Goal: Consume media (video, audio)

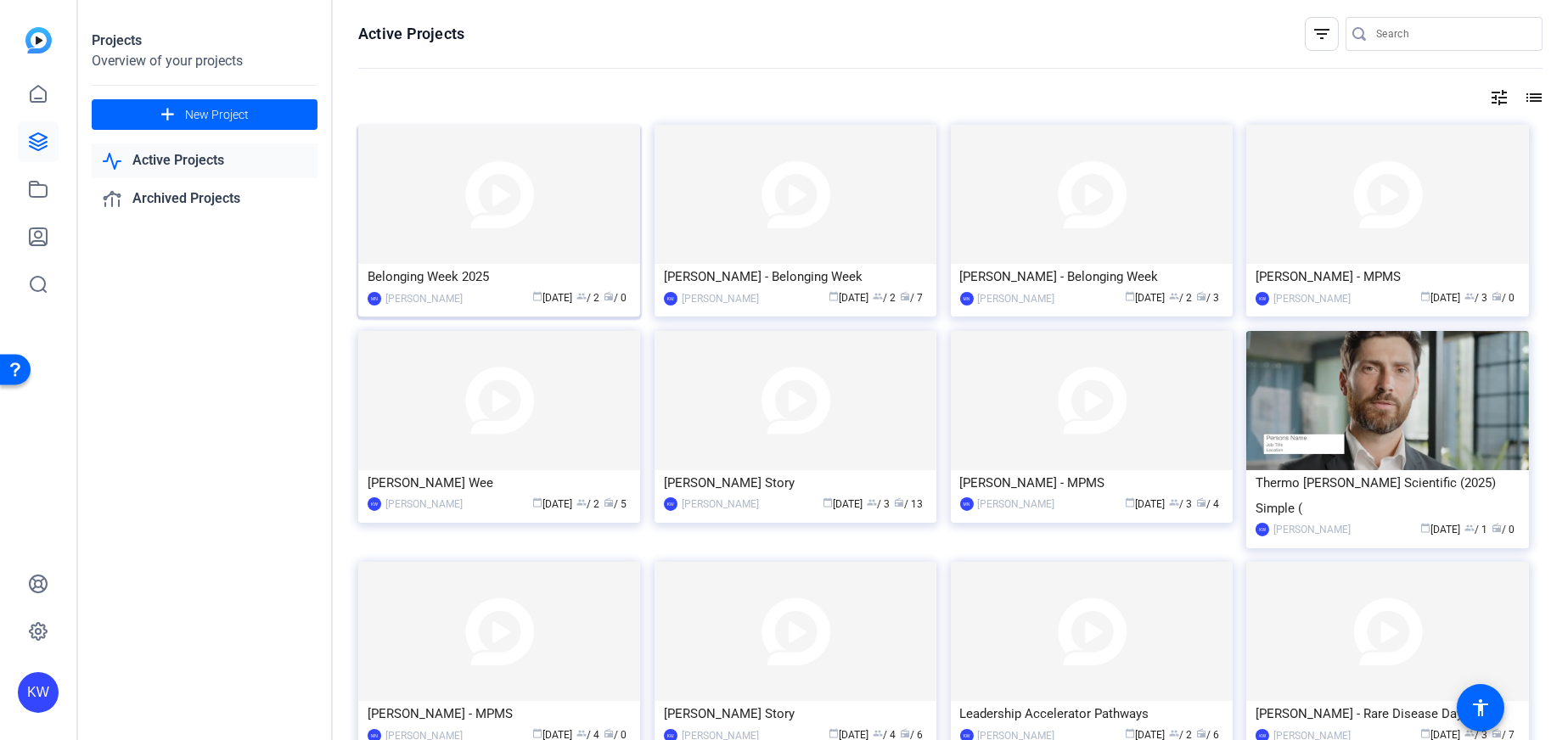
click at [539, 238] on img at bounding box center [499, 194] width 281 height 139
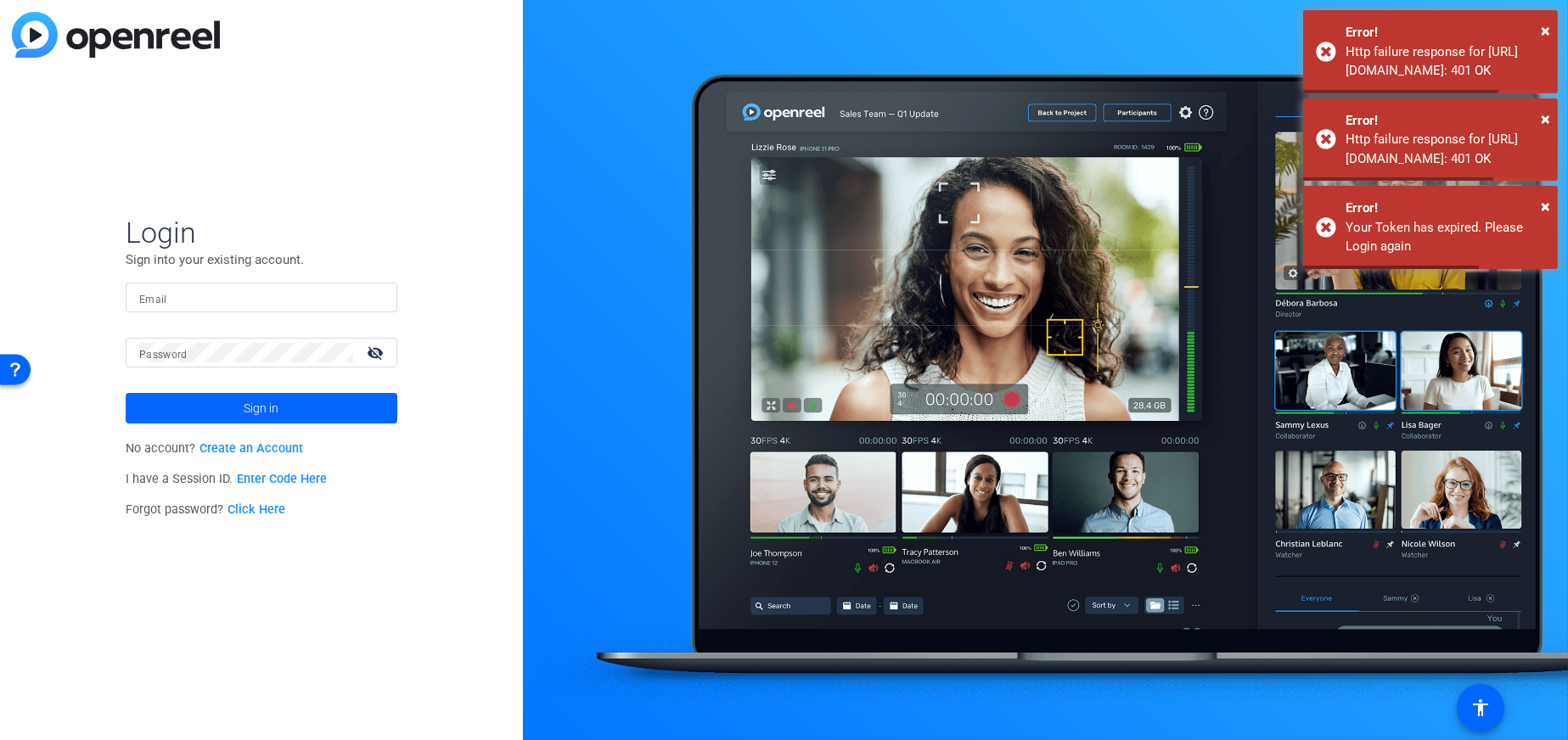
type input "[PERSON_NAME][EMAIL_ADDRESS][PERSON_NAME][DOMAIN_NAME]"
click at [294, 404] on span at bounding box center [261, 408] width 271 height 40
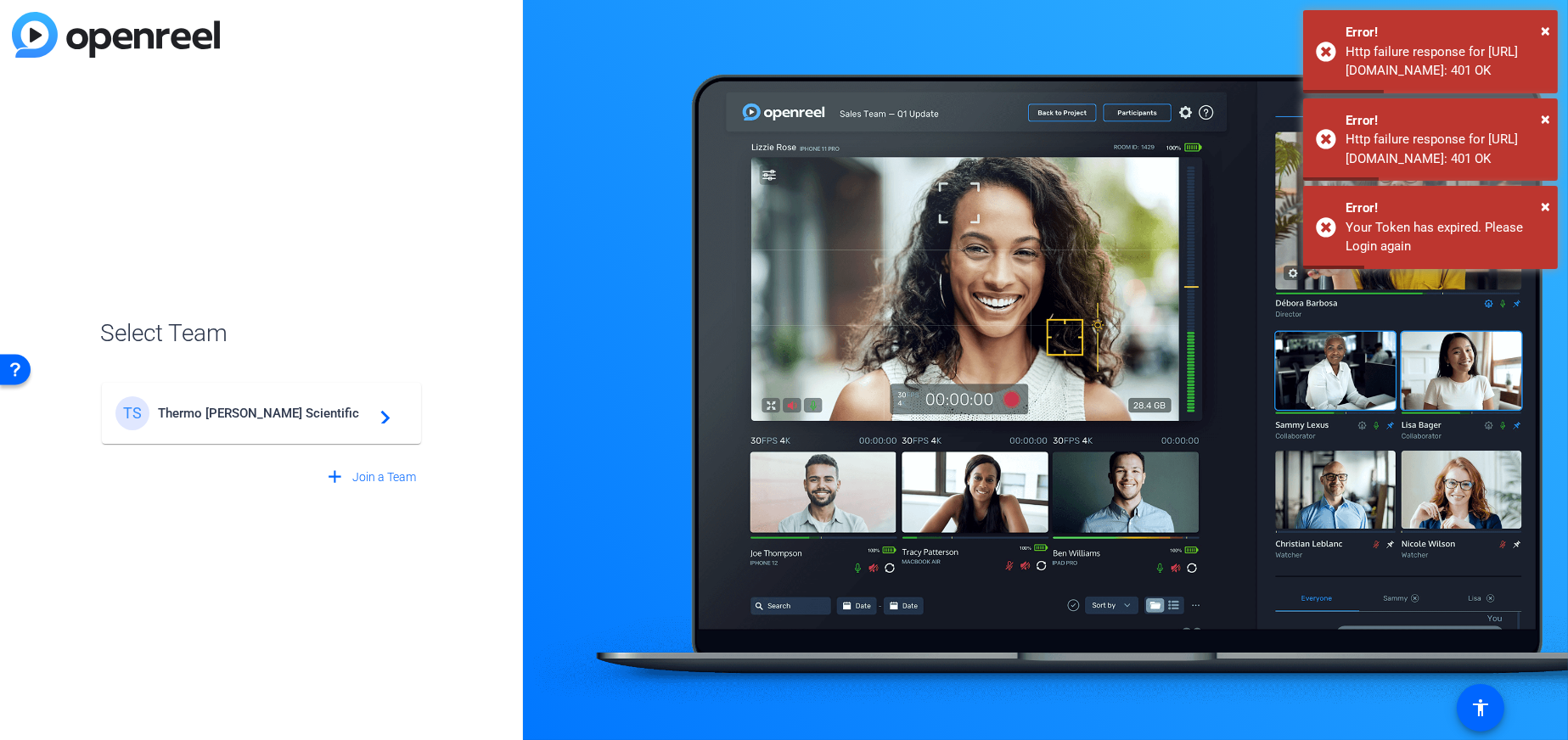
click at [282, 405] on span "Thermo [PERSON_NAME] Scientific" at bounding box center [264, 413] width 212 height 16
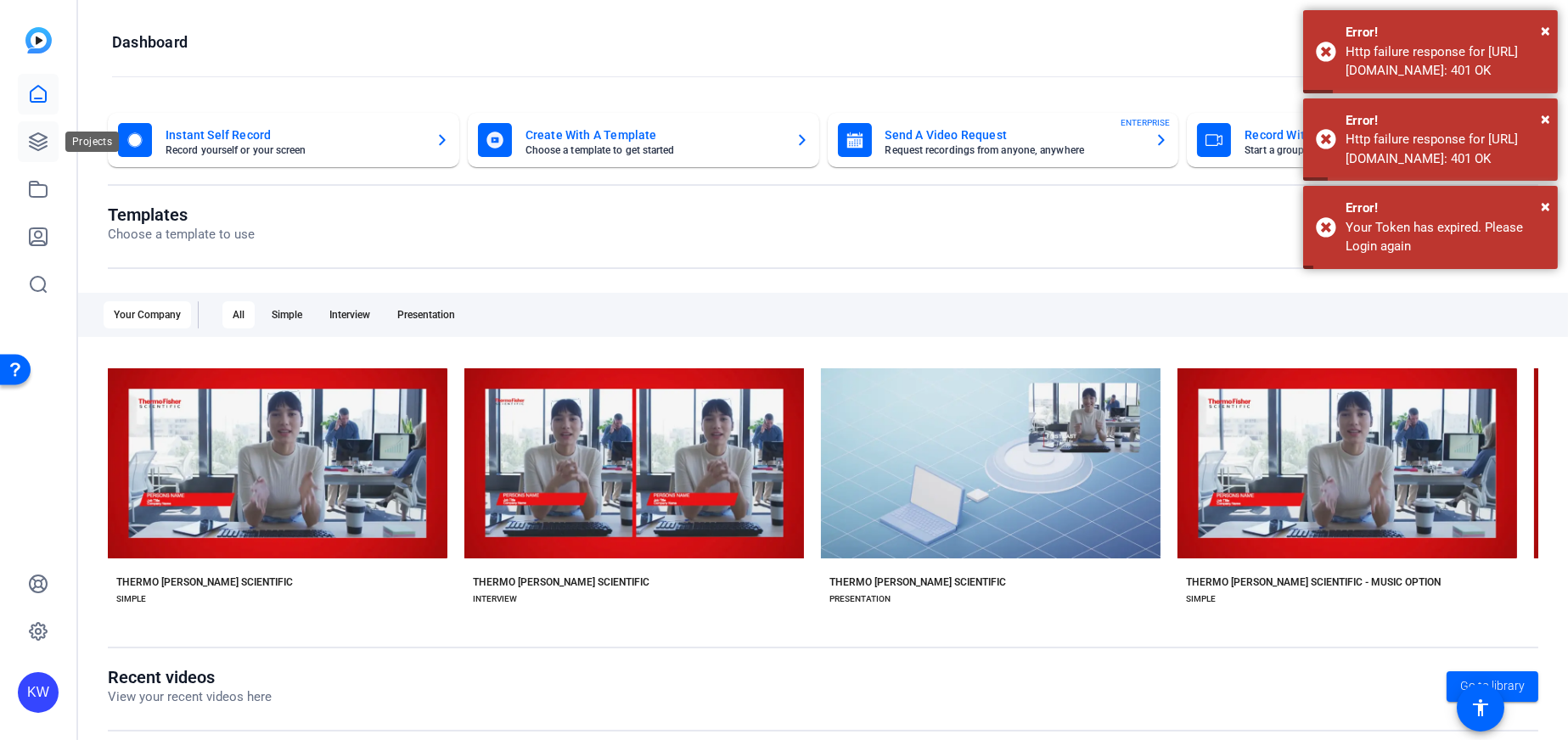
click at [44, 143] on icon at bounding box center [38, 142] width 20 height 20
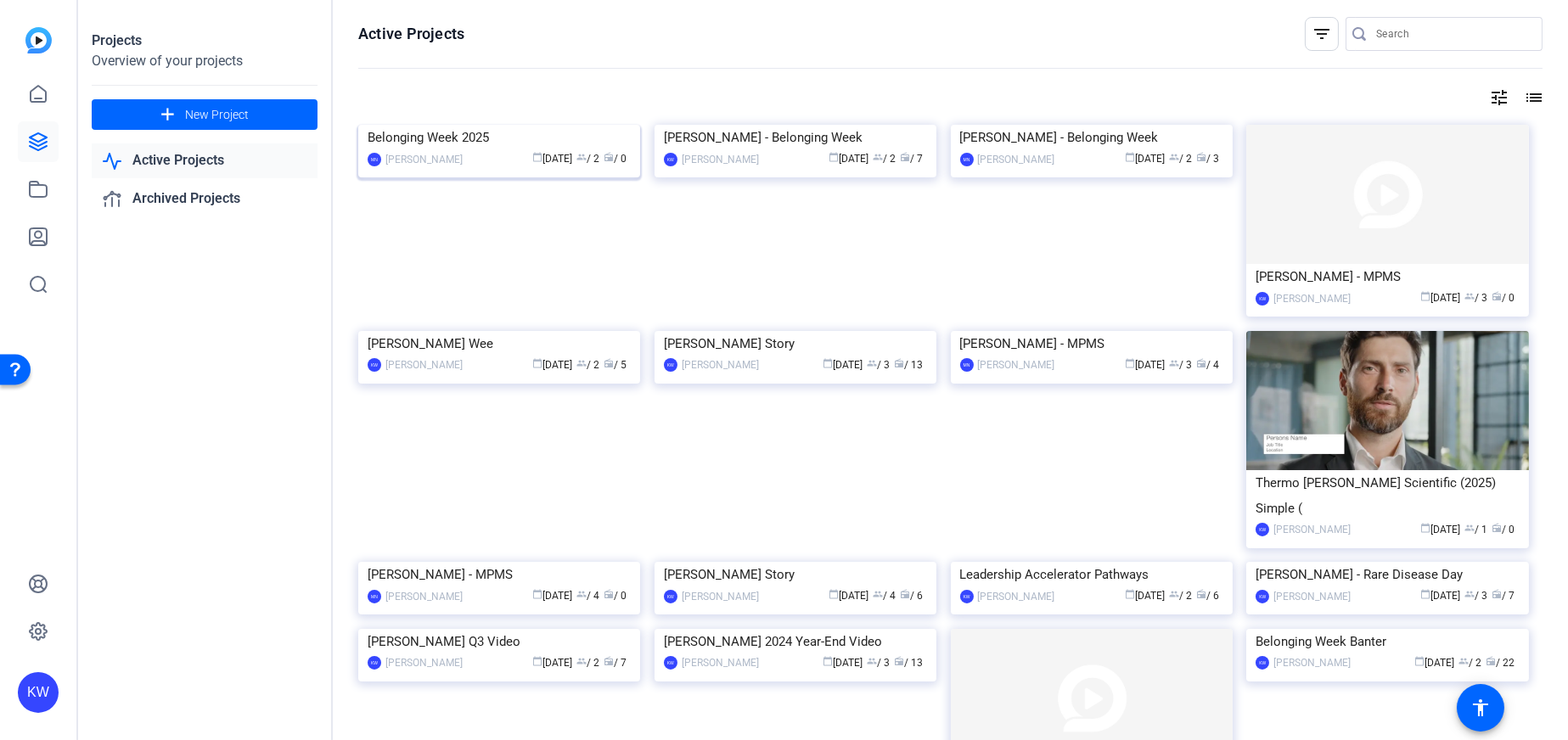
click at [482, 125] on img at bounding box center [499, 125] width 281 height 0
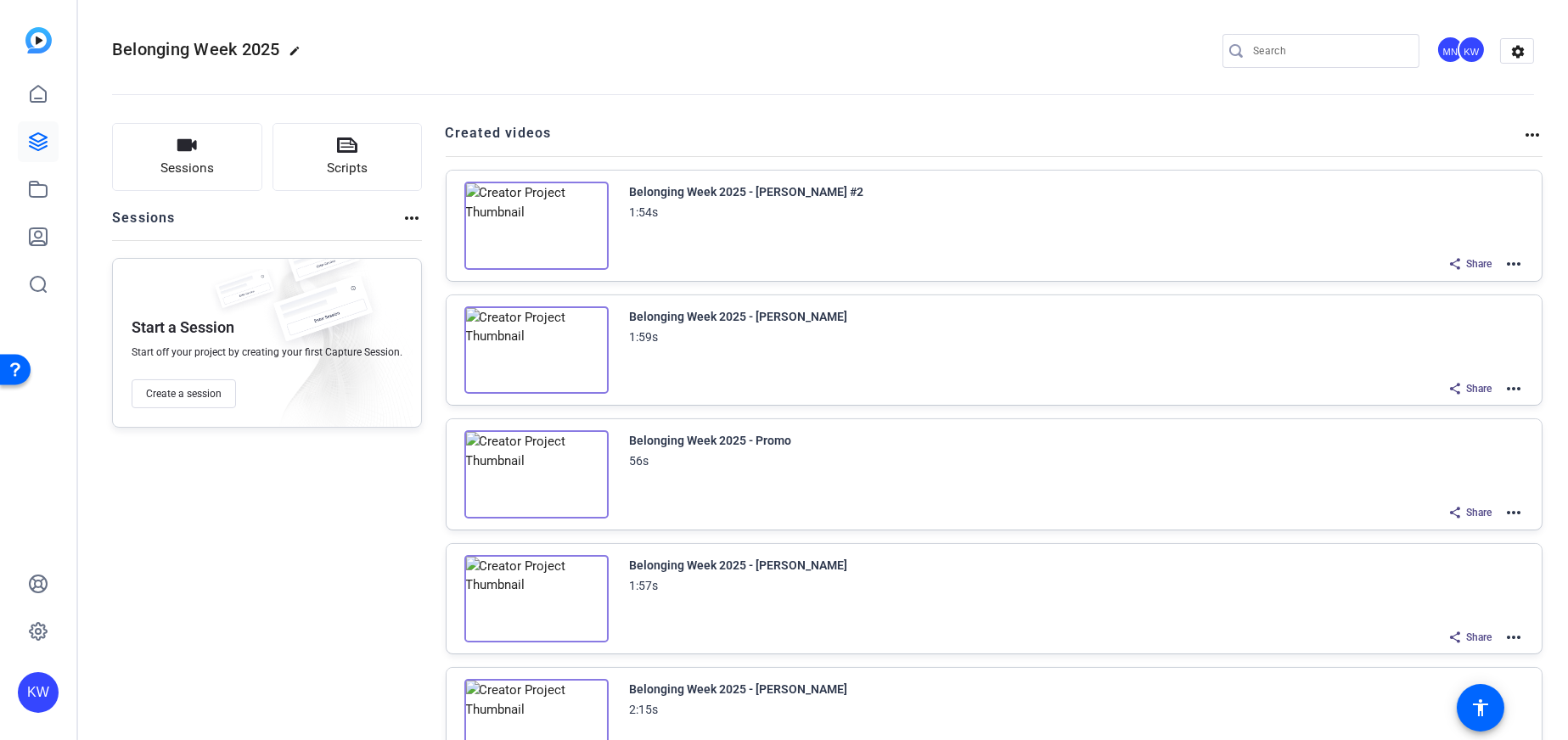
click at [486, 215] on img at bounding box center [536, 226] width 144 height 88
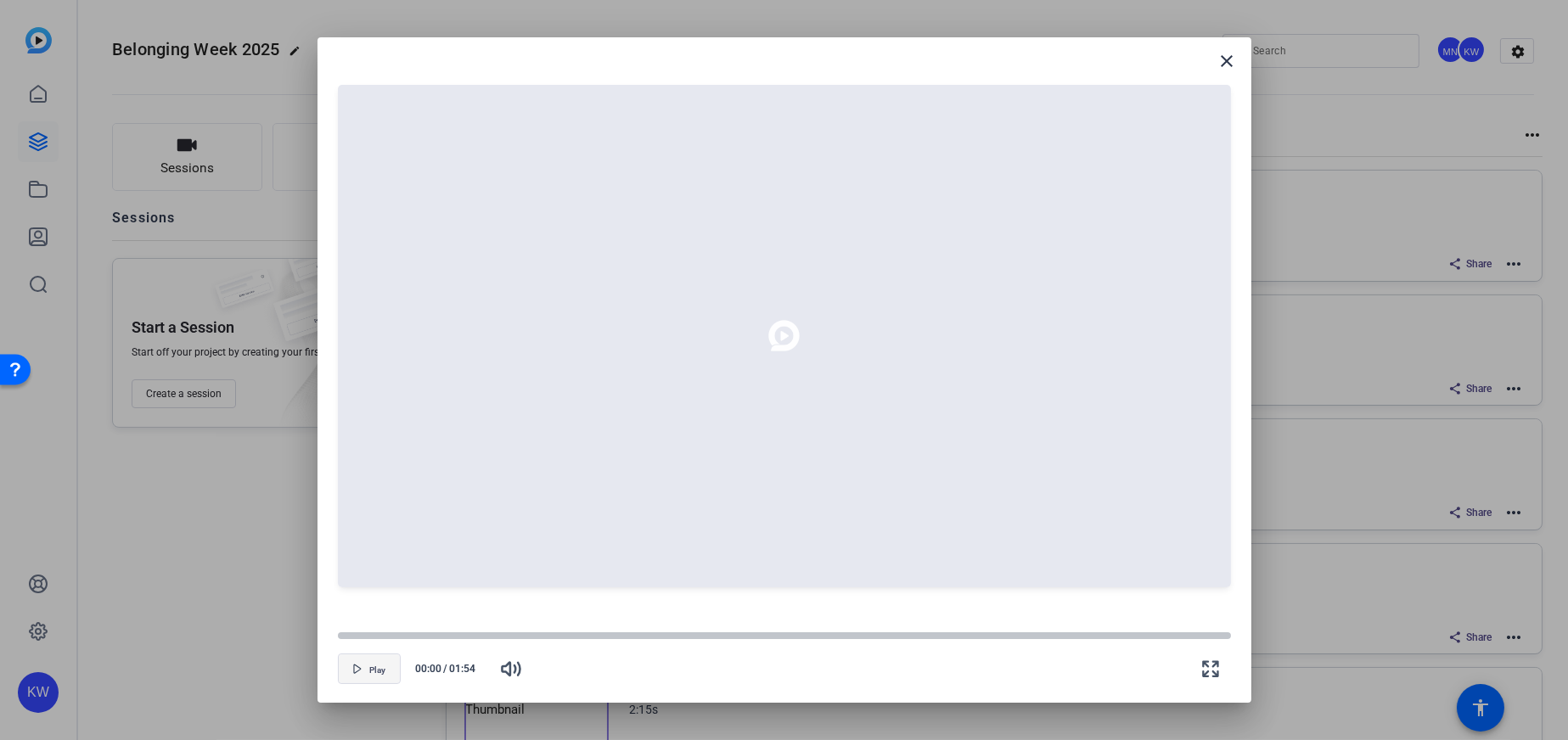
click at [366, 663] on span "button" at bounding box center [369, 668] width 61 height 40
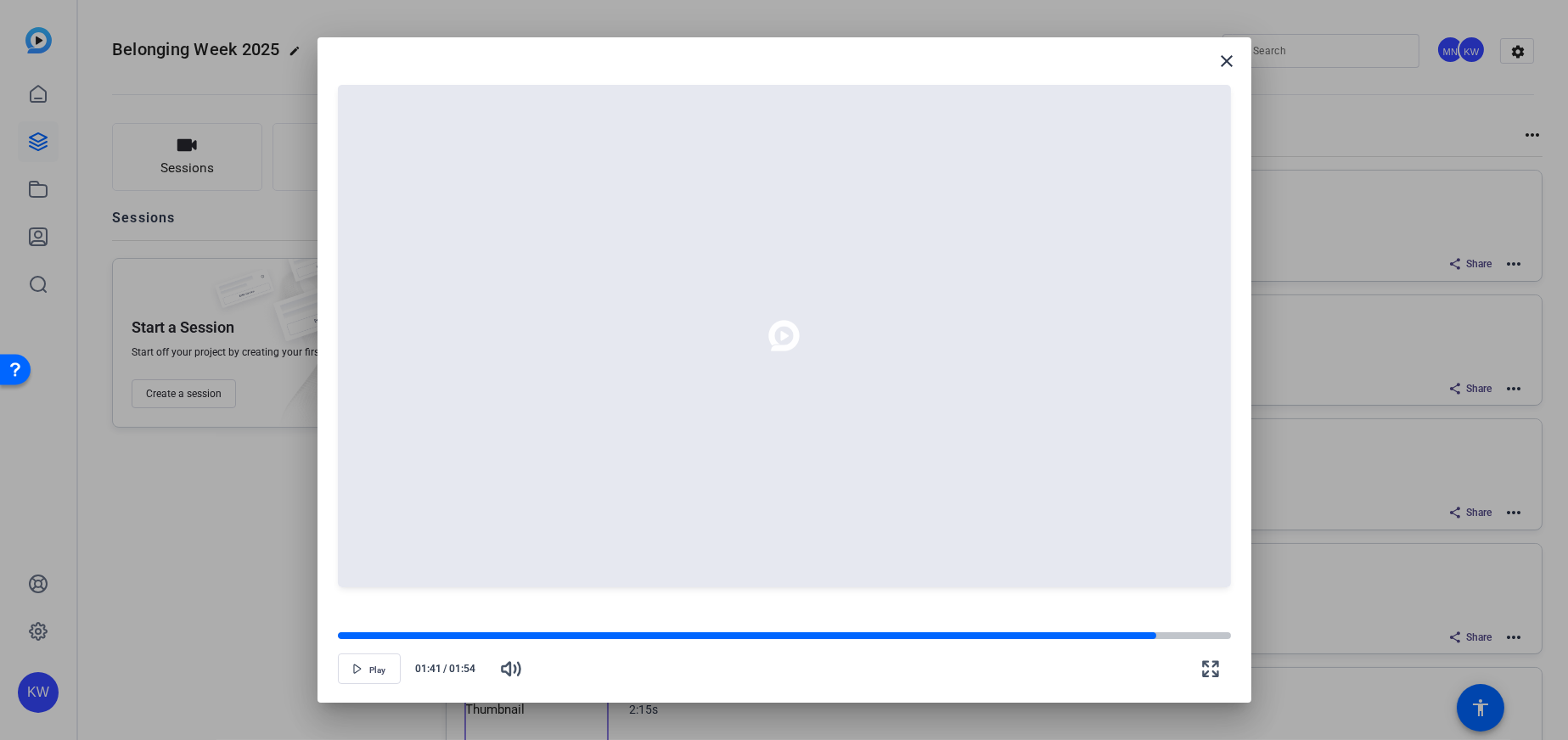
drag, startPoint x: 486, startPoint y: 635, endPoint x: 1188, endPoint y: 601, distance: 702.8
click at [1188, 601] on openreel-cue-player-v2 "Play 01:41 / 01:54" at bounding box center [784, 370] width 893 height 625
click at [371, 685] on span "button" at bounding box center [369, 668] width 61 height 40
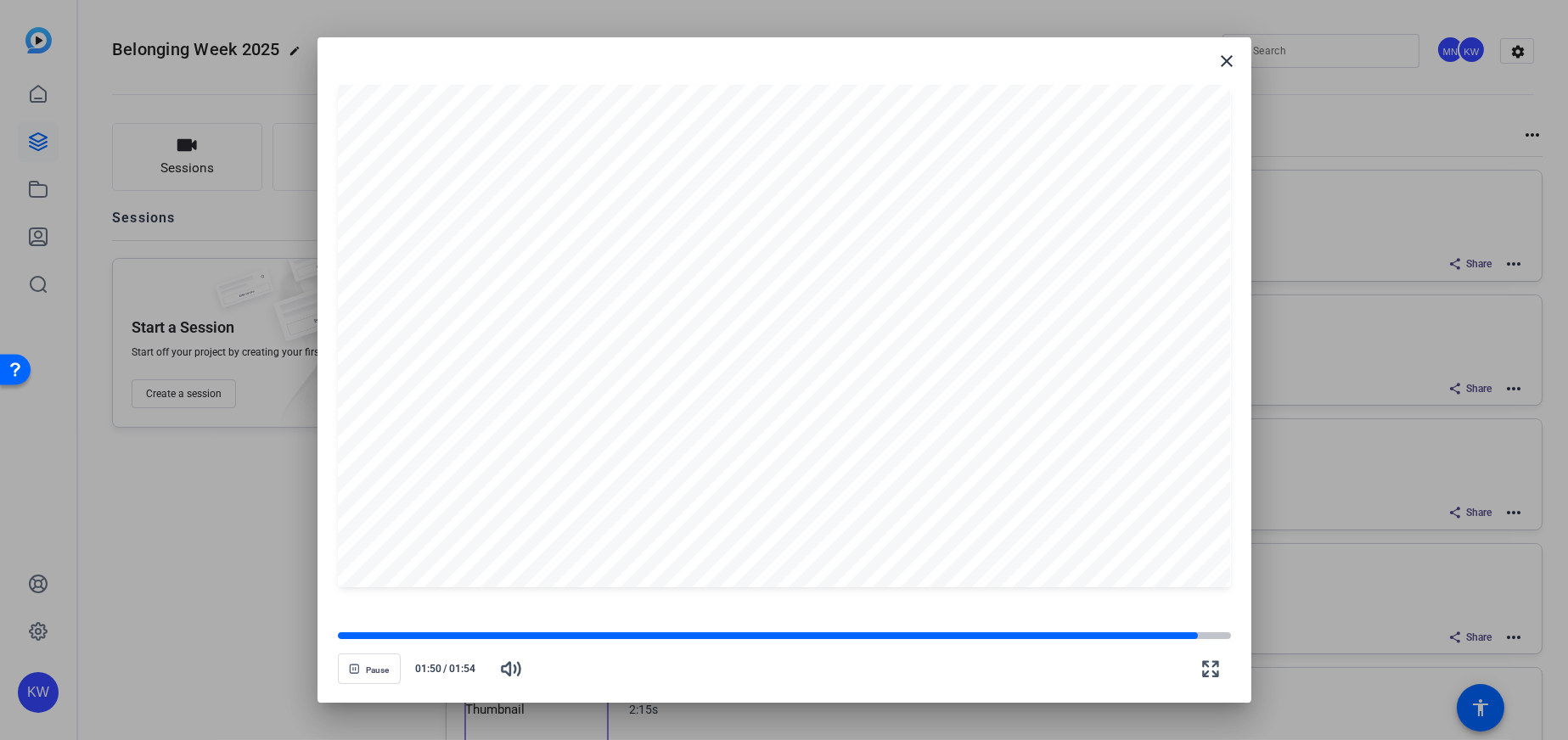
click at [1137, 627] on openreel-video-controls "Pause 01:50 / 01:54" at bounding box center [784, 653] width 893 height 60
click at [1135, 635] on div at bounding box center [769, 635] width 863 height 8
drag, startPoint x: 1173, startPoint y: 642, endPoint x: 1162, endPoint y: 642, distance: 11.0
click at [1166, 642] on div "Pause 01:43 / 01:54" at bounding box center [784, 659] width 893 height 60
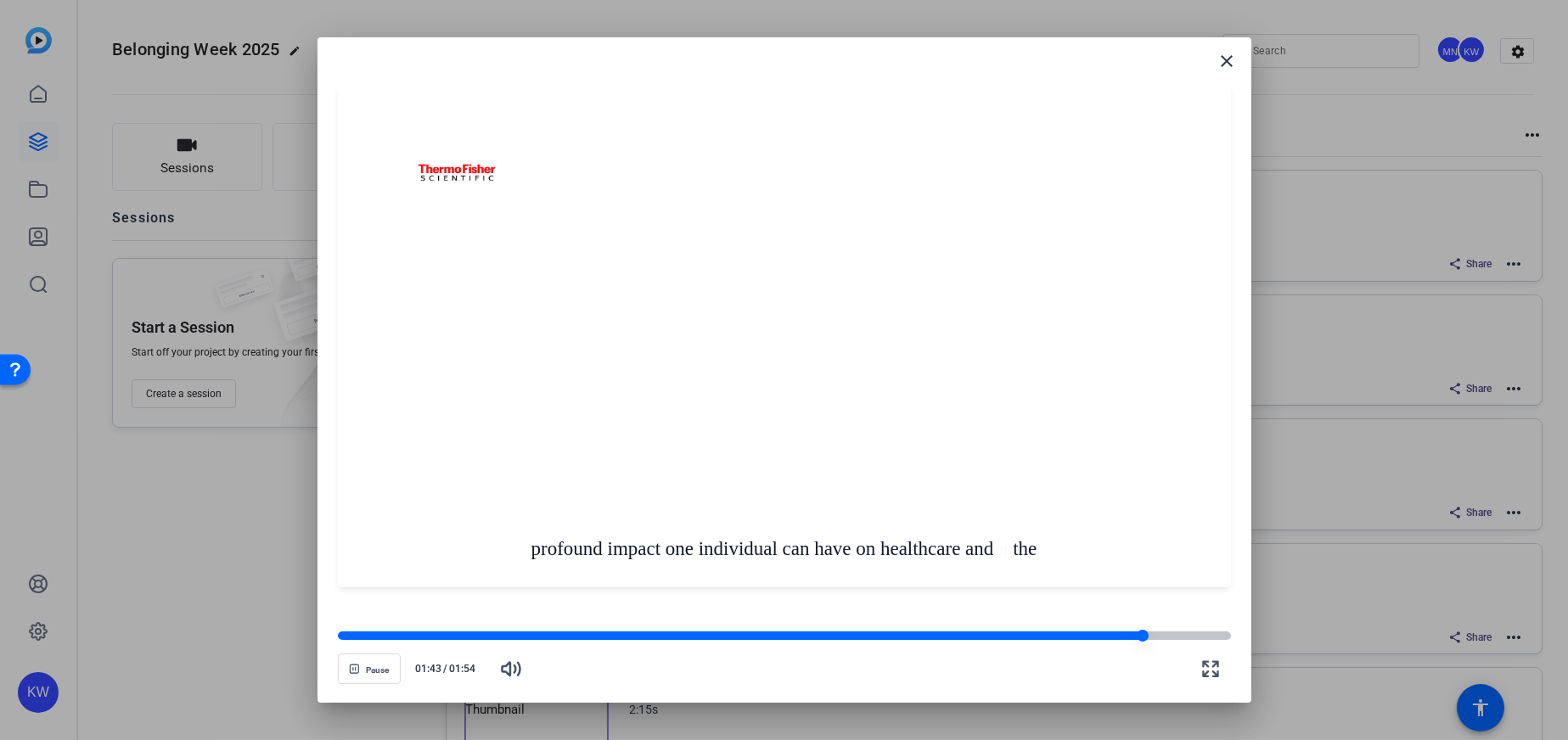
click at [1150, 637] on div at bounding box center [784, 635] width 893 height 8
click at [1164, 634] on div at bounding box center [784, 635] width 893 height 8
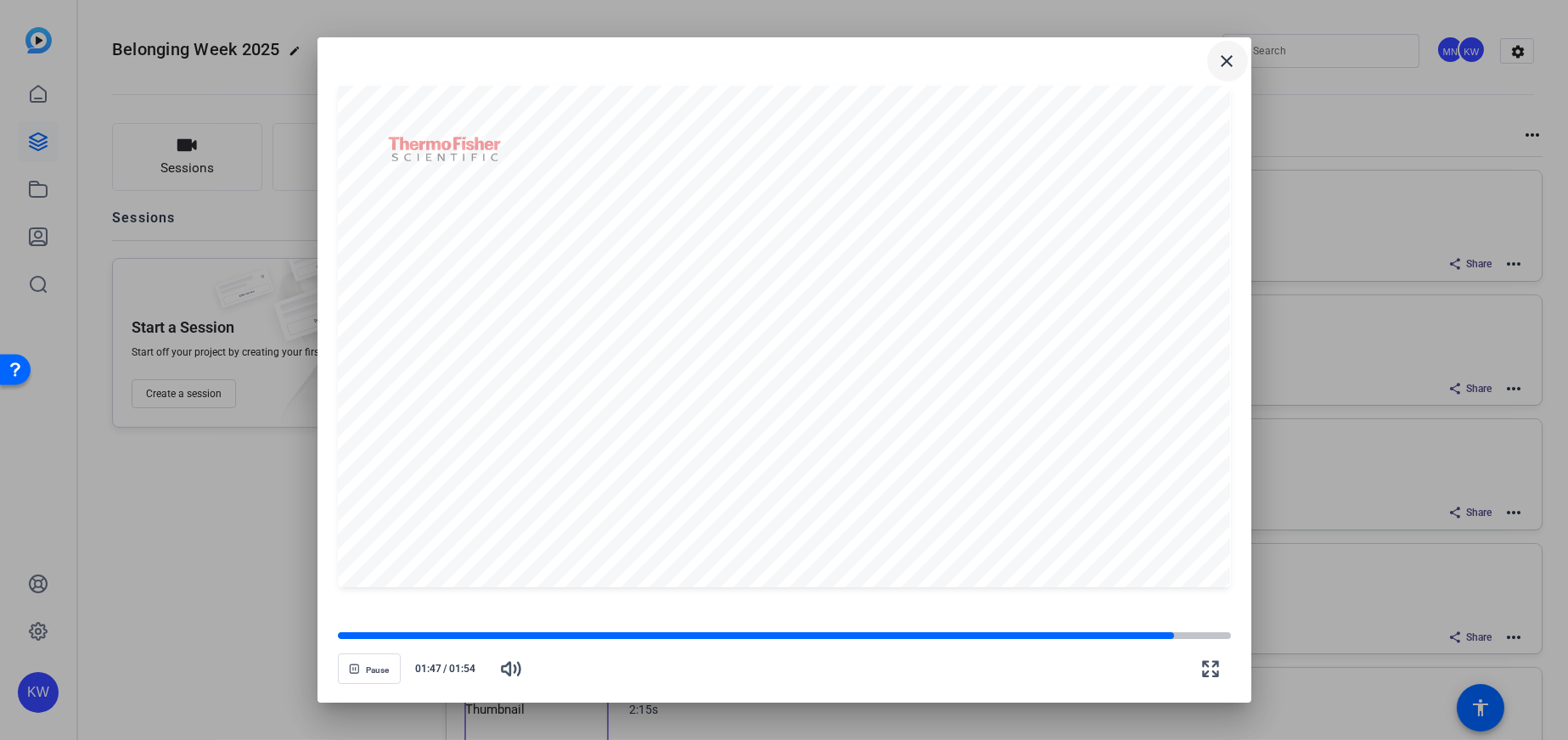
click at [1220, 54] on mat-icon "close" at bounding box center [1228, 61] width 20 height 20
